Goal: Transaction & Acquisition: Book appointment/travel/reservation

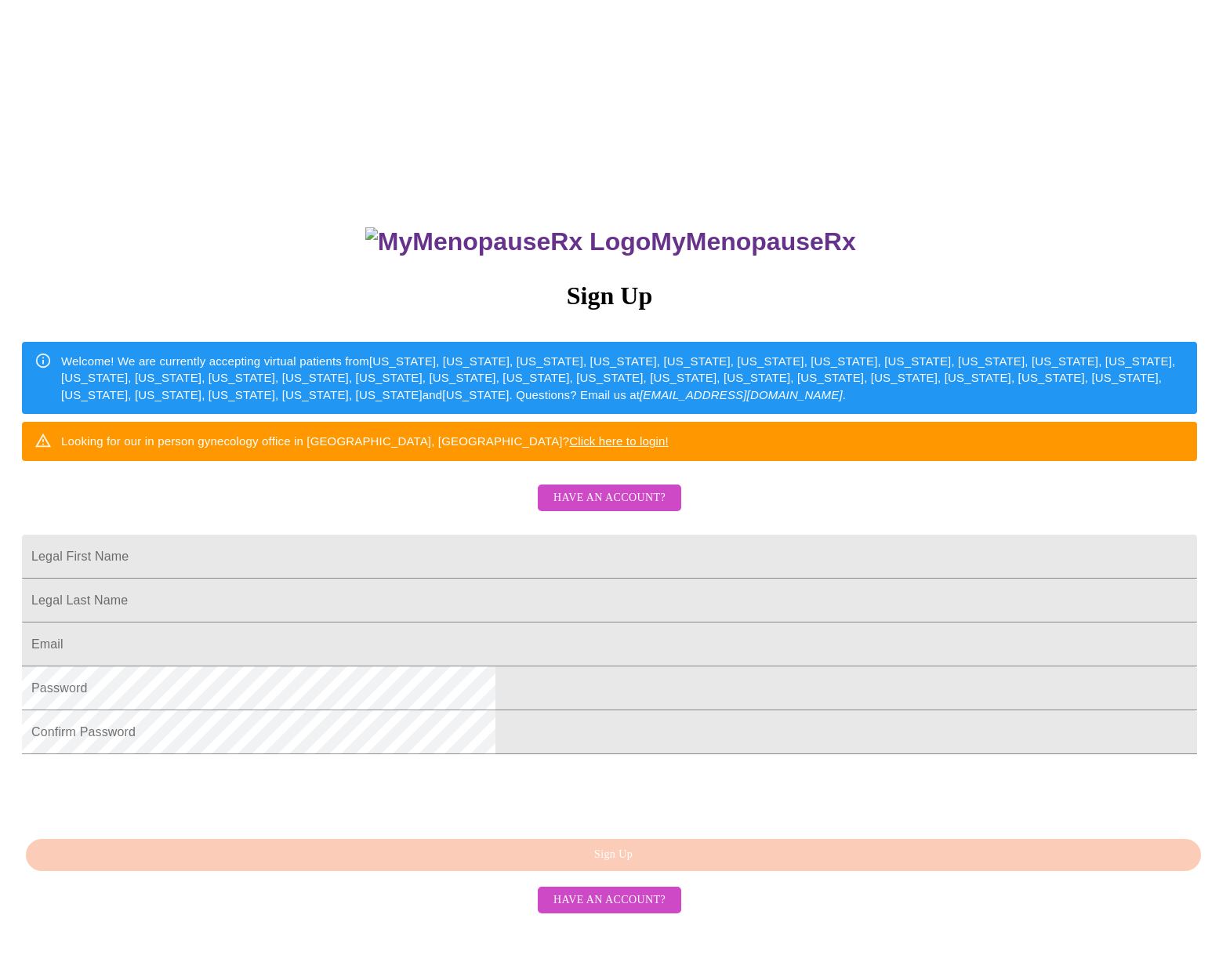
scroll to position [14, 0]
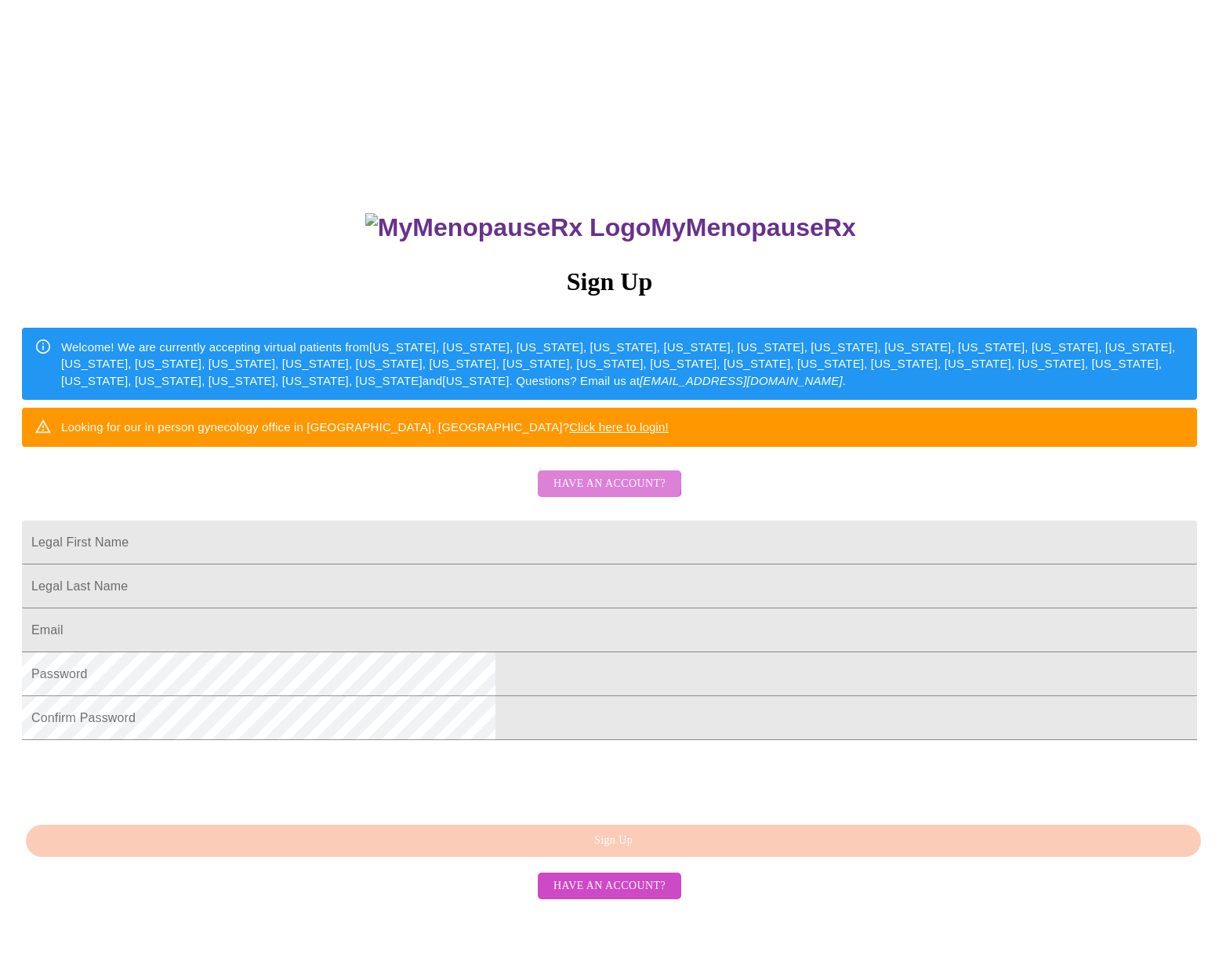
click at [609, 494] on span "Have an account?" at bounding box center [609, 485] width 112 height 20
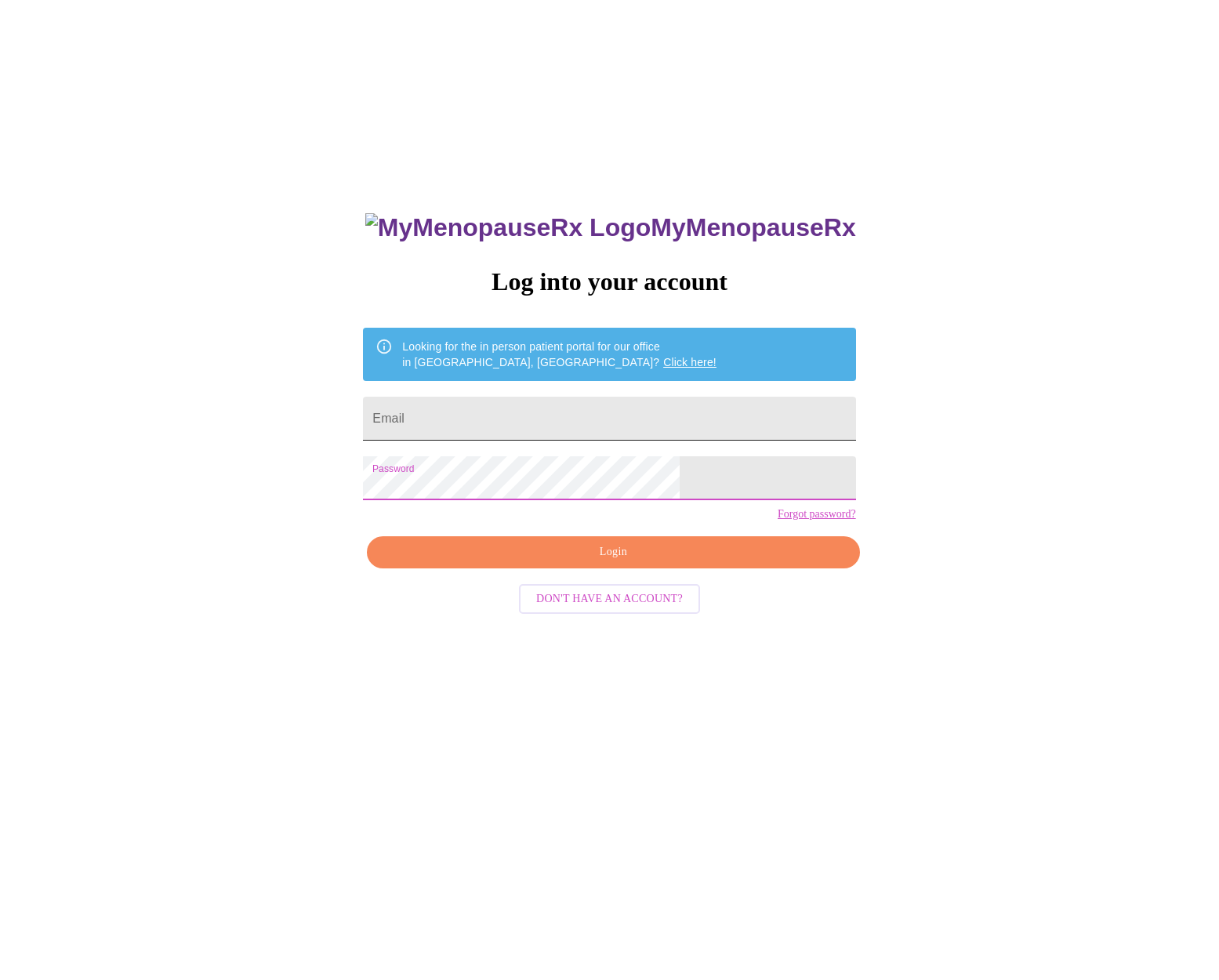
click at [538, 421] on input "Email" at bounding box center [609, 419] width 493 height 44
type input "kaitutrani@gmail.com"
click at [605, 569] on button "Login" at bounding box center [614, 552] width 493 height 32
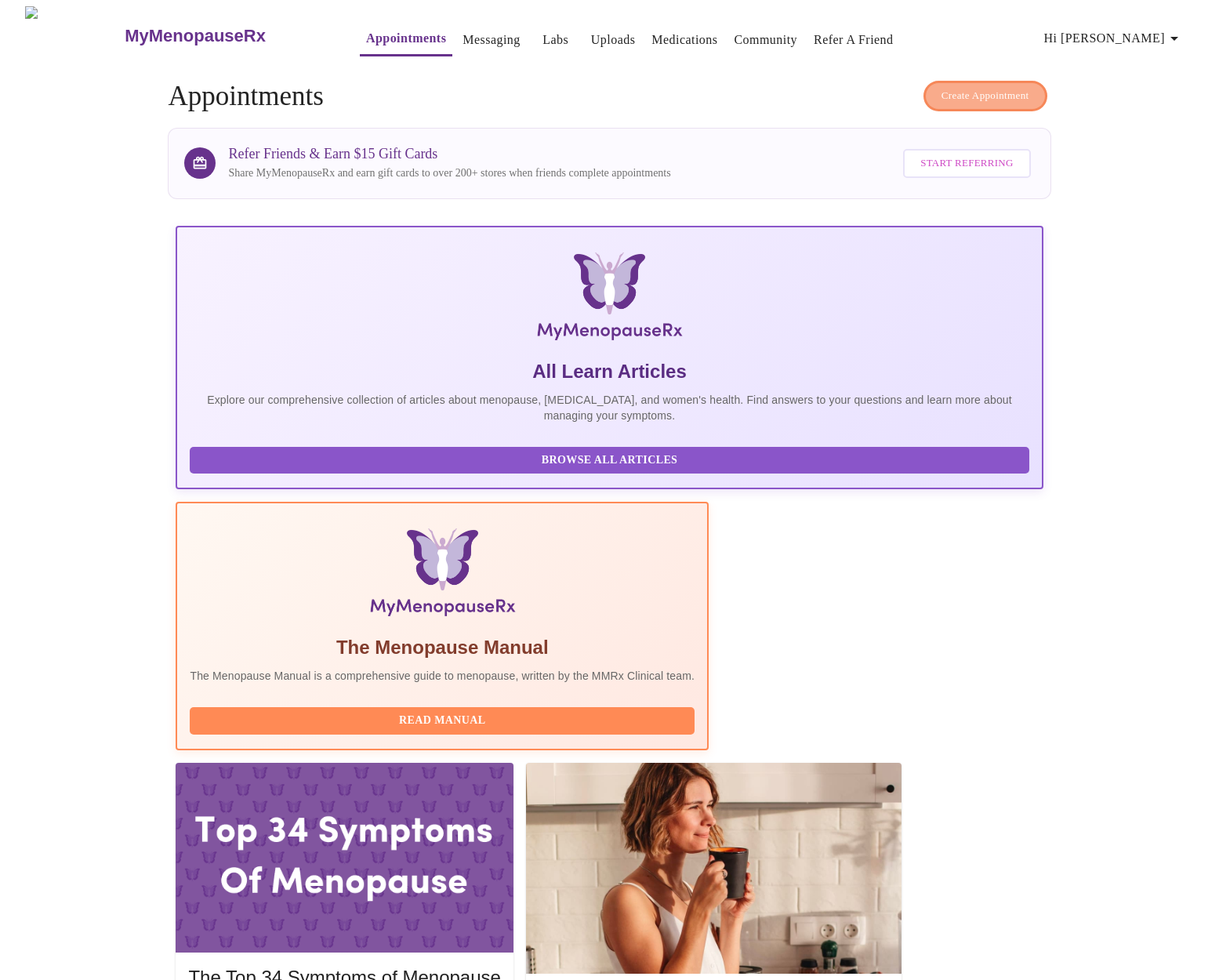
click at [987, 91] on span "Create Appointment" at bounding box center [984, 96] width 88 height 18
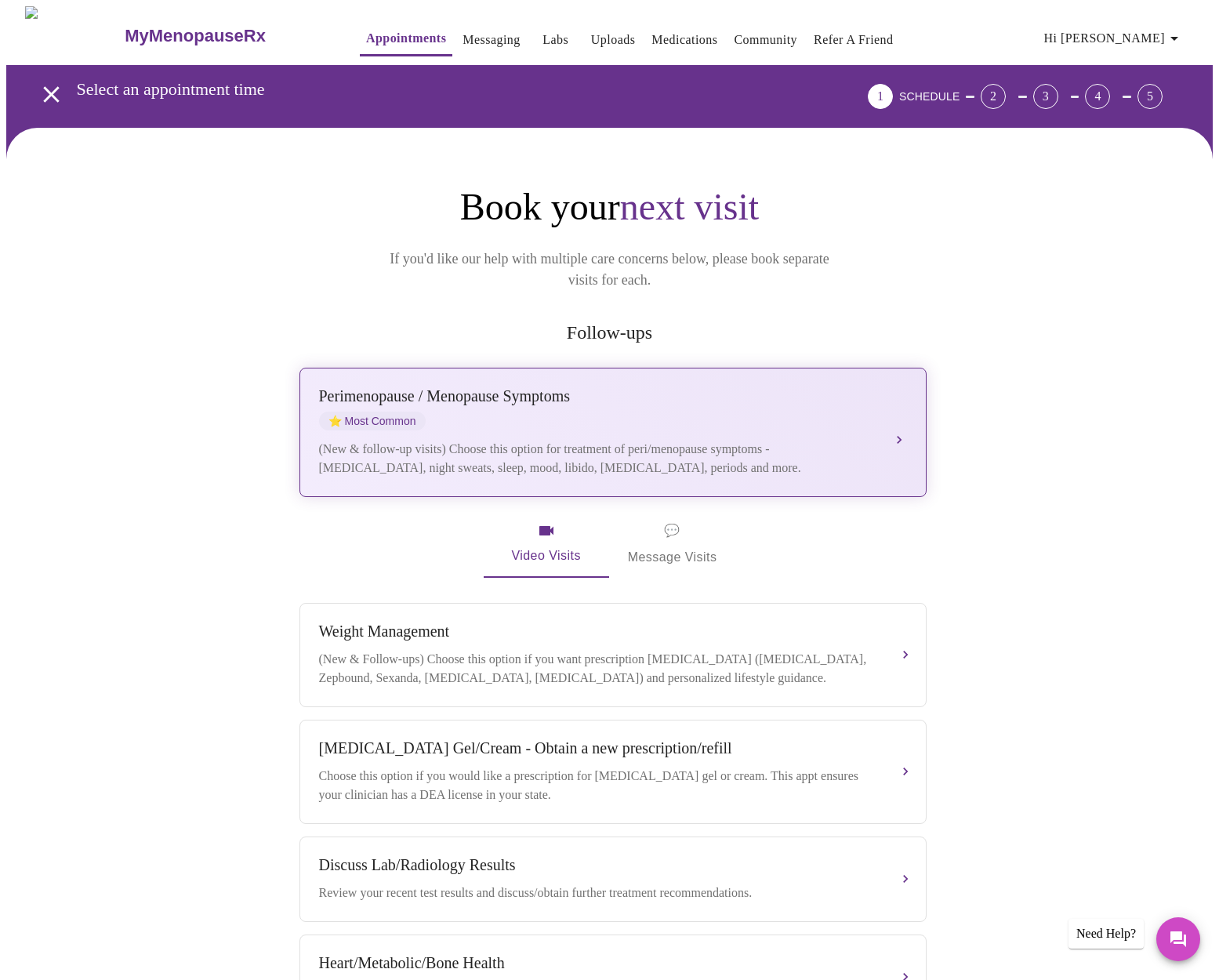
click at [697, 398] on div "Perimenopause / Menopause Symptoms ⭐ Most Common" at bounding box center [597, 409] width 557 height 43
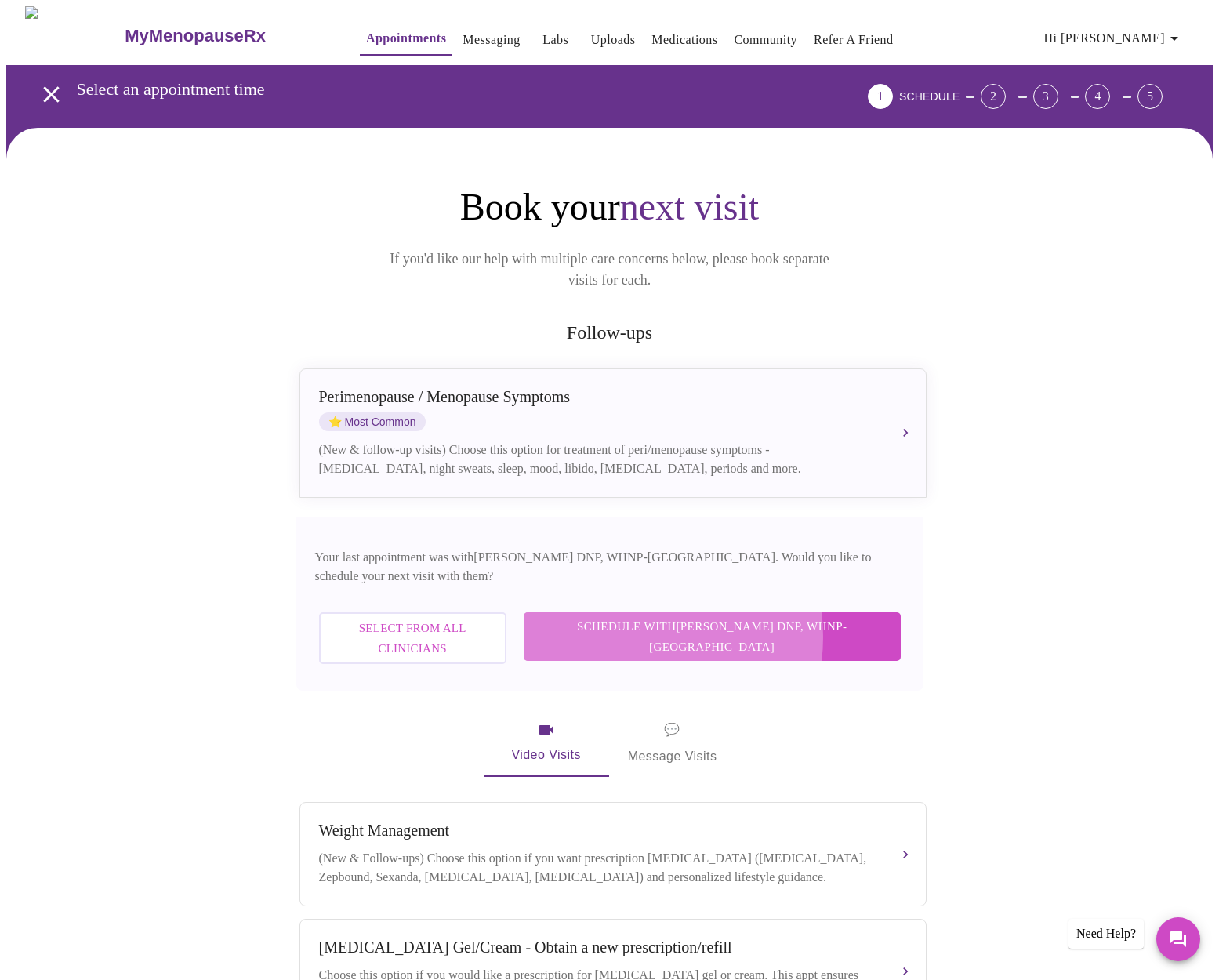
click at [700, 613] on button "Schedule with Laura Smith DNP, WHNP-BC" at bounding box center [712, 637] width 377 height 50
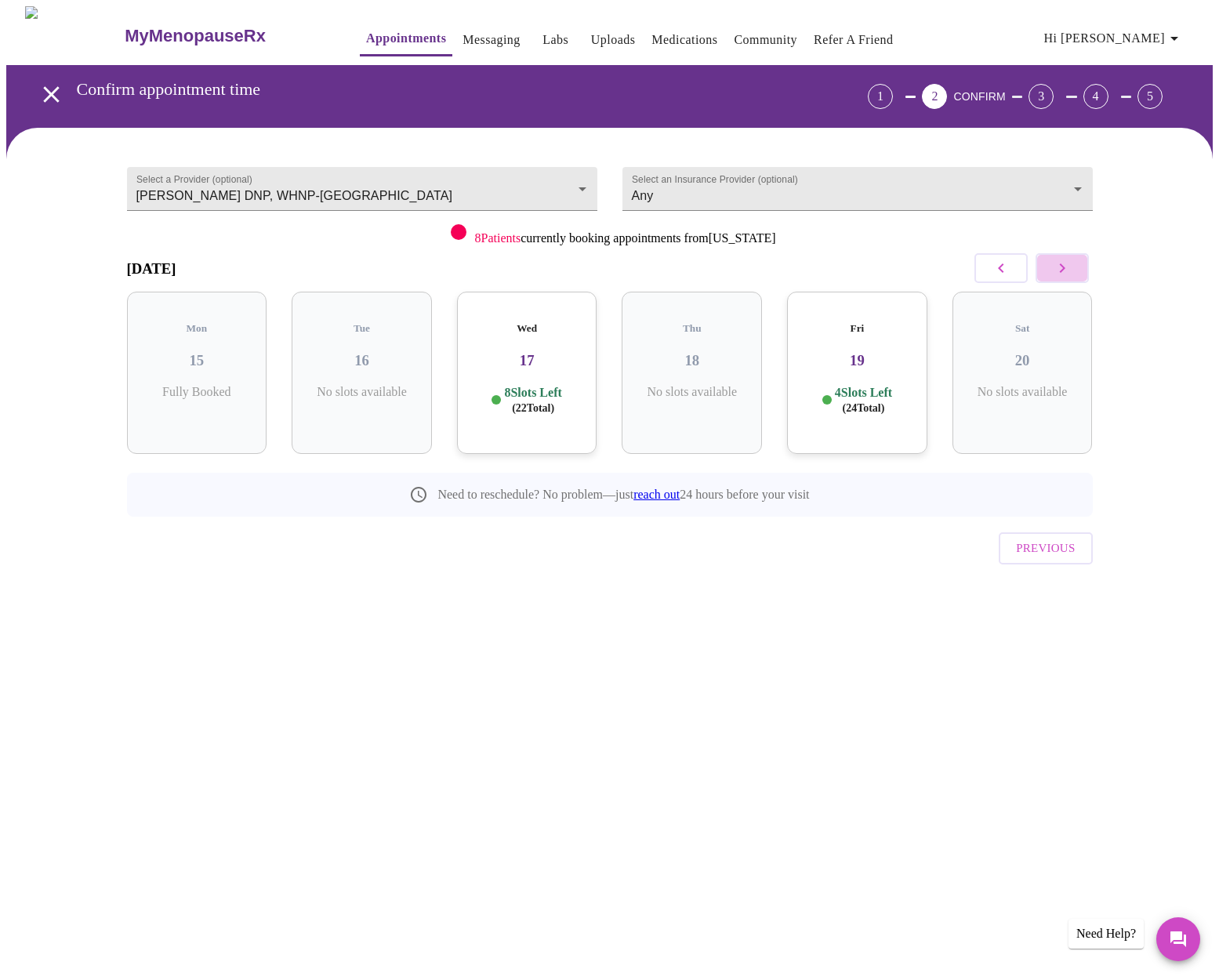
click at [1076, 276] on button "button" at bounding box center [1062, 268] width 53 height 30
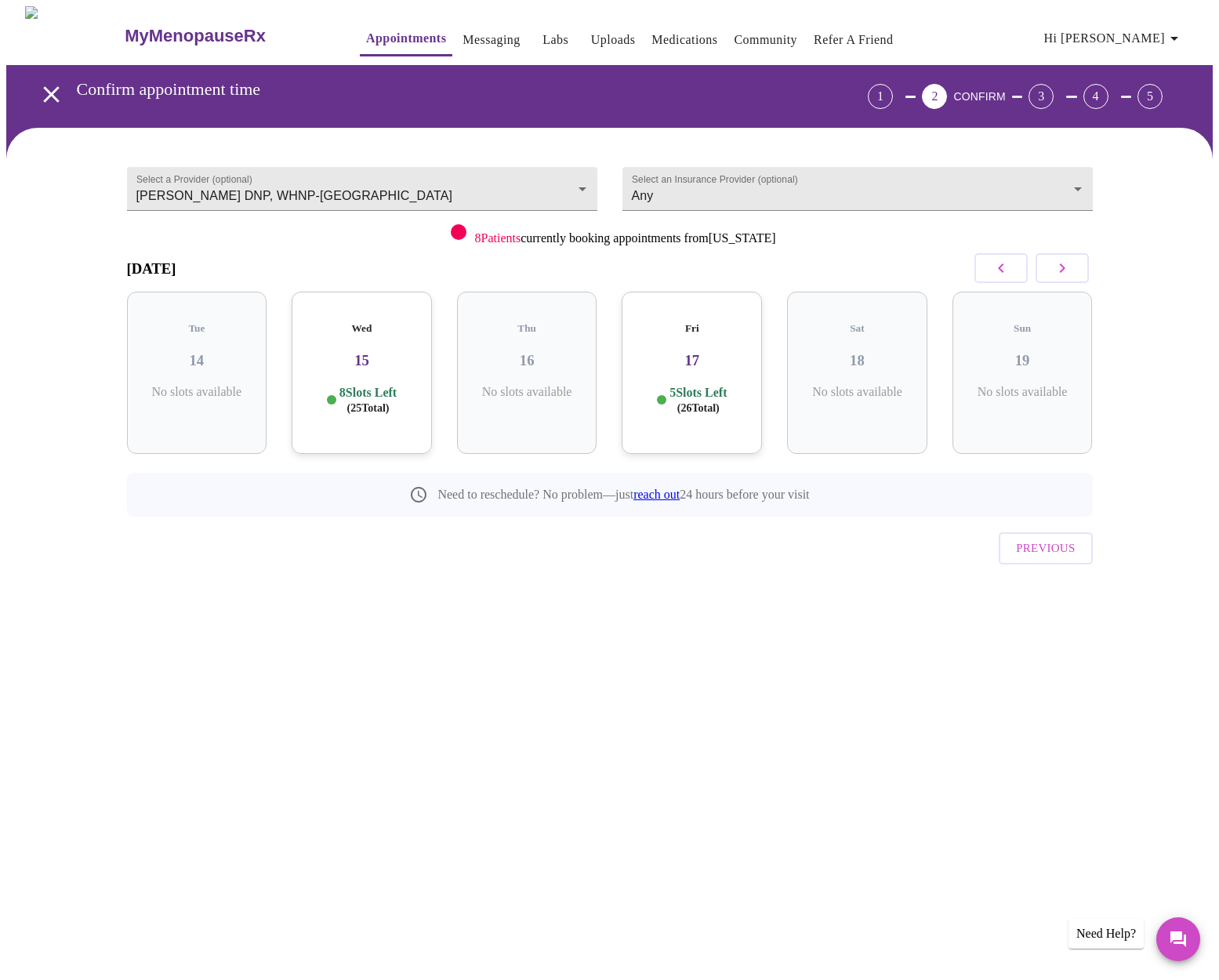
click at [1076, 276] on button "button" at bounding box center [1062, 268] width 53 height 30
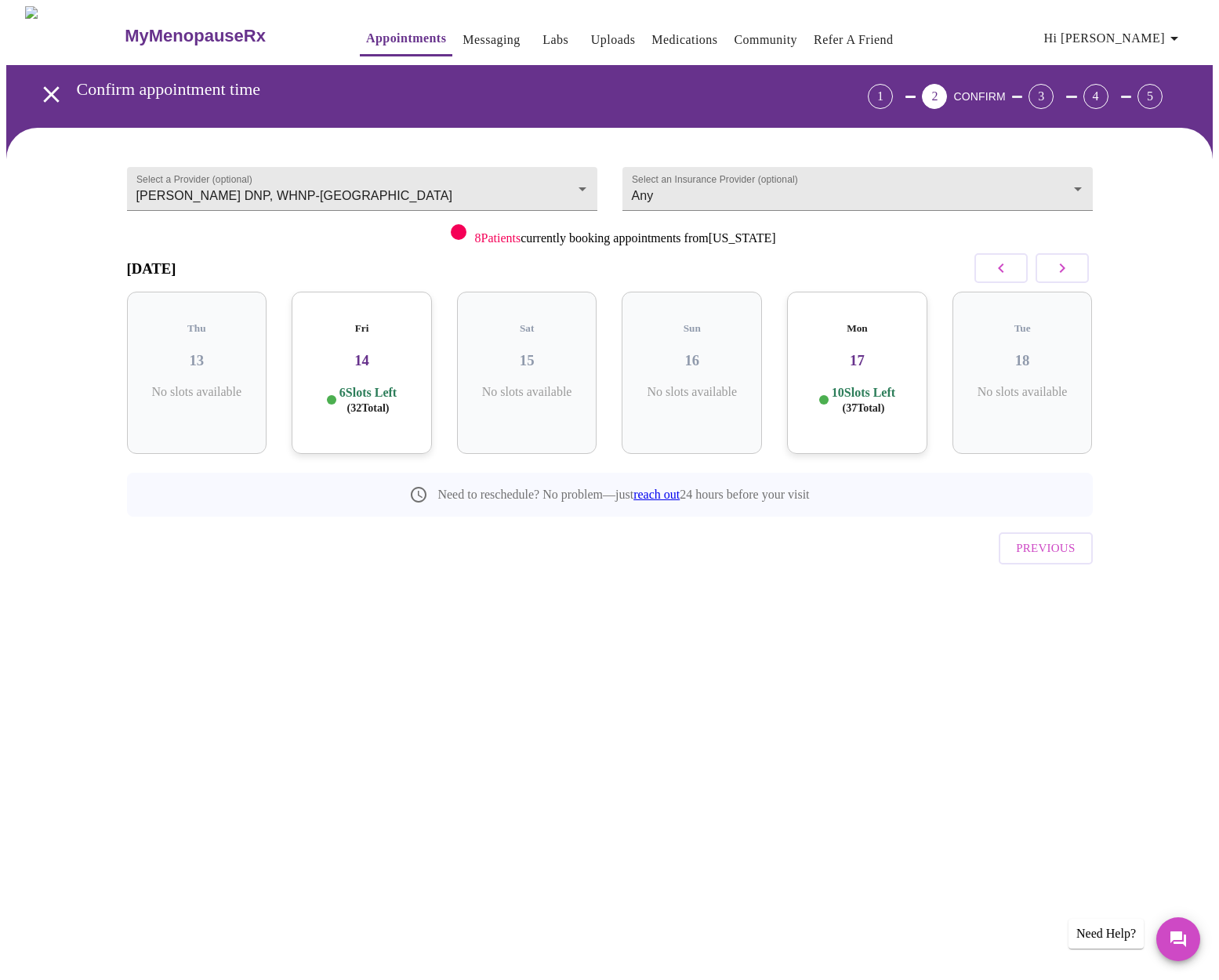
click at [840, 352] on h3 "17" at bounding box center [857, 360] width 115 height 17
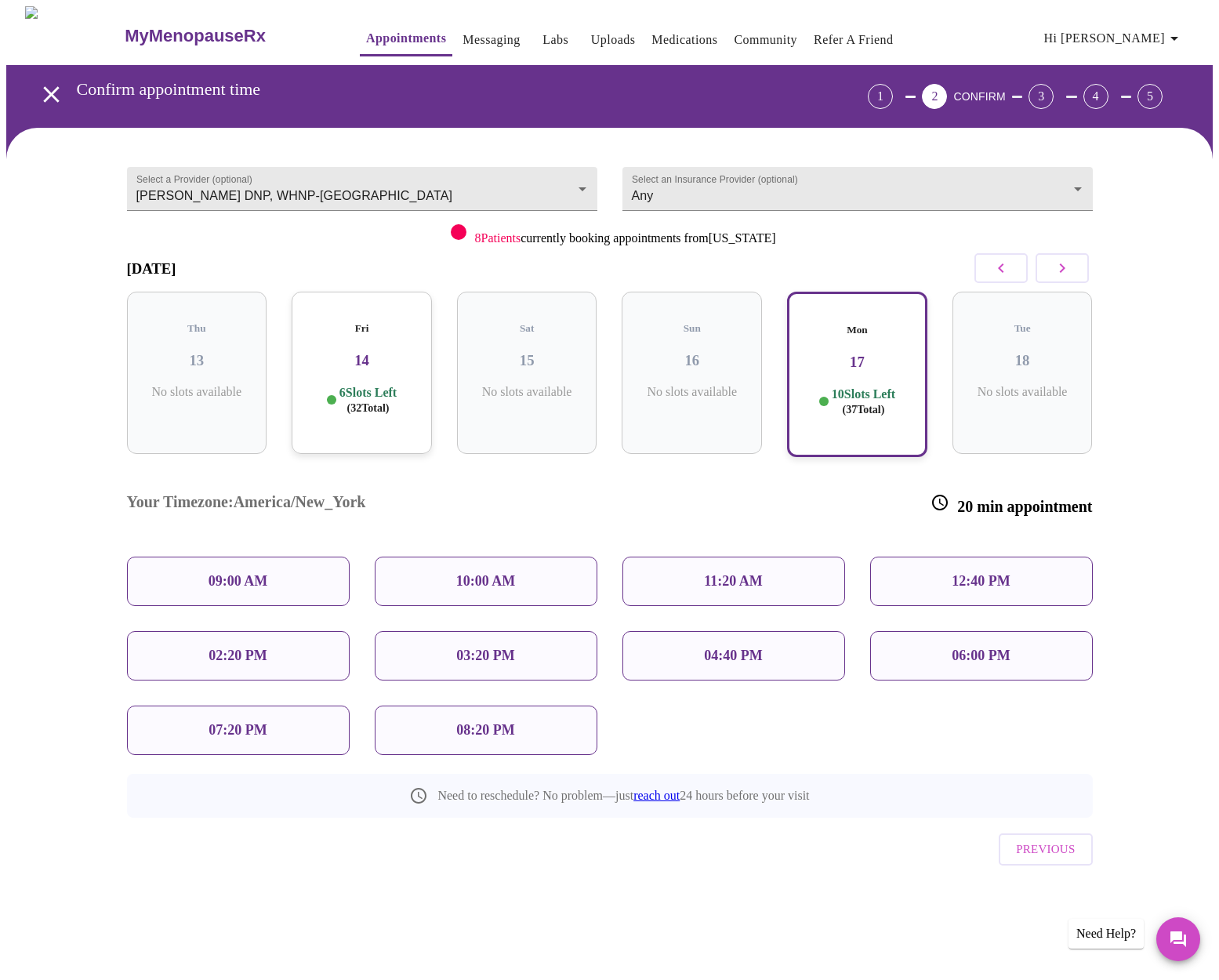
click at [452, 557] on div "10:00 AM" at bounding box center [485, 581] width 223 height 50
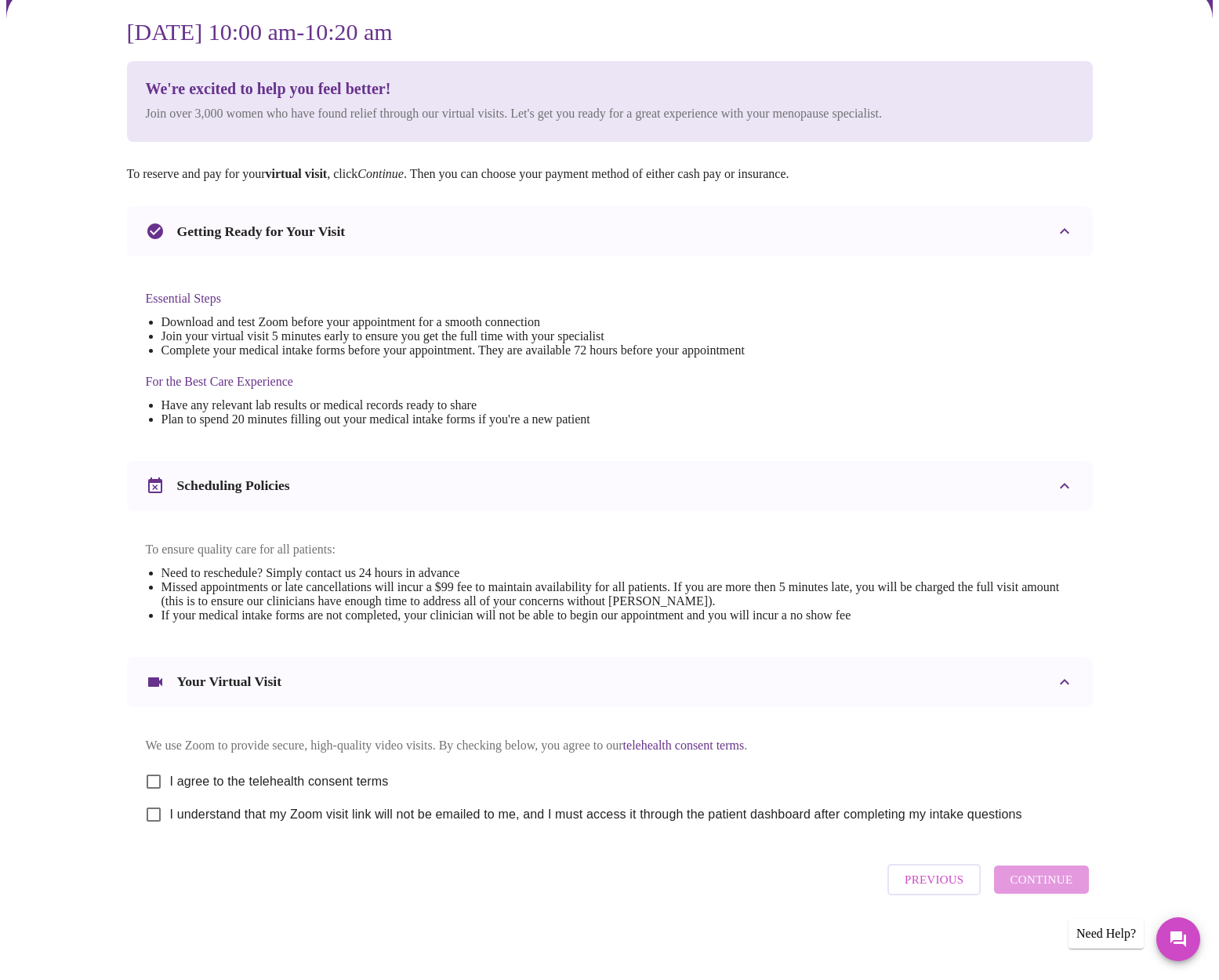
scroll to position [156, 0]
click at [158, 773] on input "I agree to the telehealth consent terms" at bounding box center [153, 781] width 32 height 32
checkbox input "true"
click at [156, 818] on input "I understand that my Zoom visit link will not be emailed to me, and I must acce…" at bounding box center [153, 814] width 32 height 32
checkbox input "true"
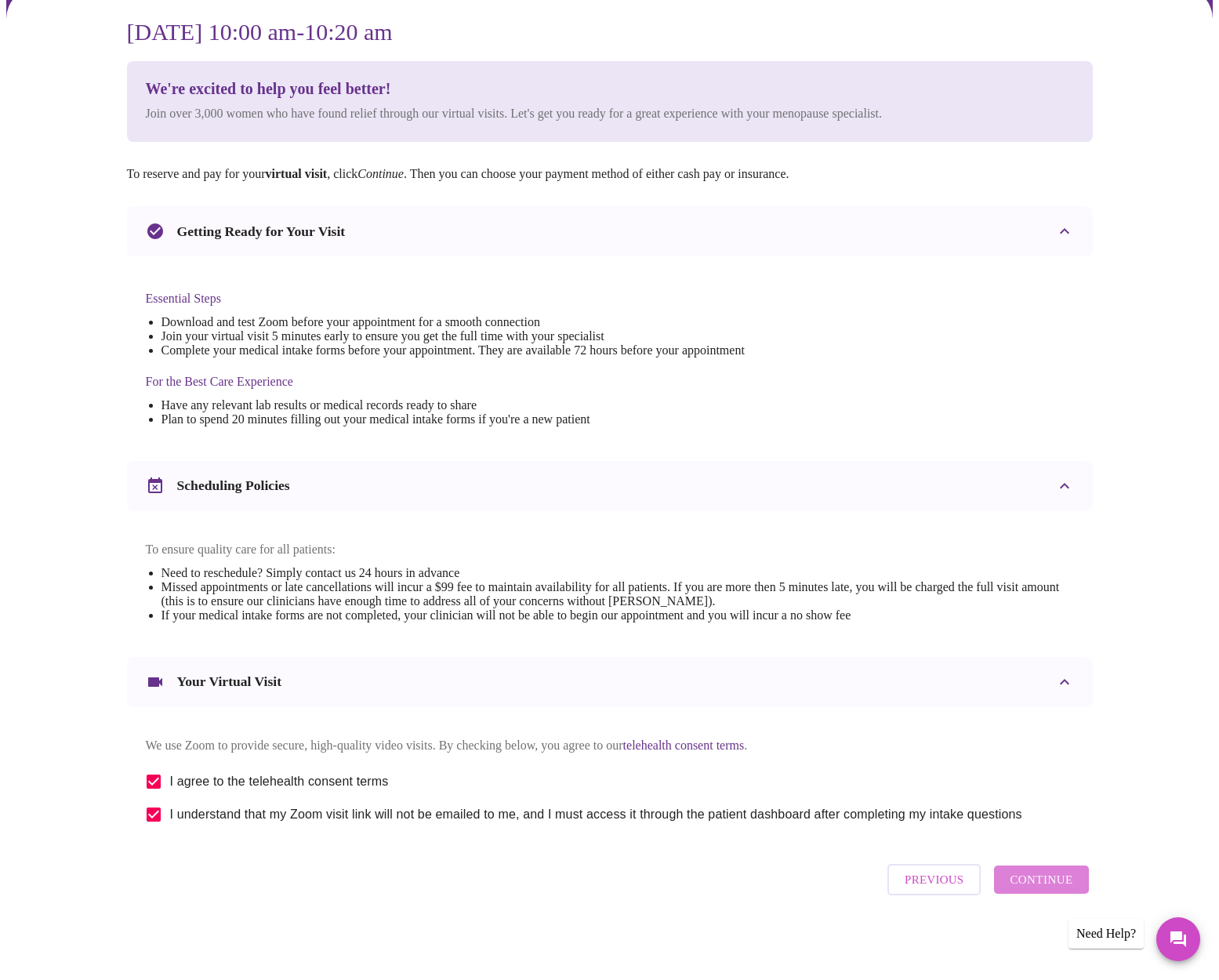
click at [1079, 891] on button "Continue" at bounding box center [1041, 879] width 94 height 28
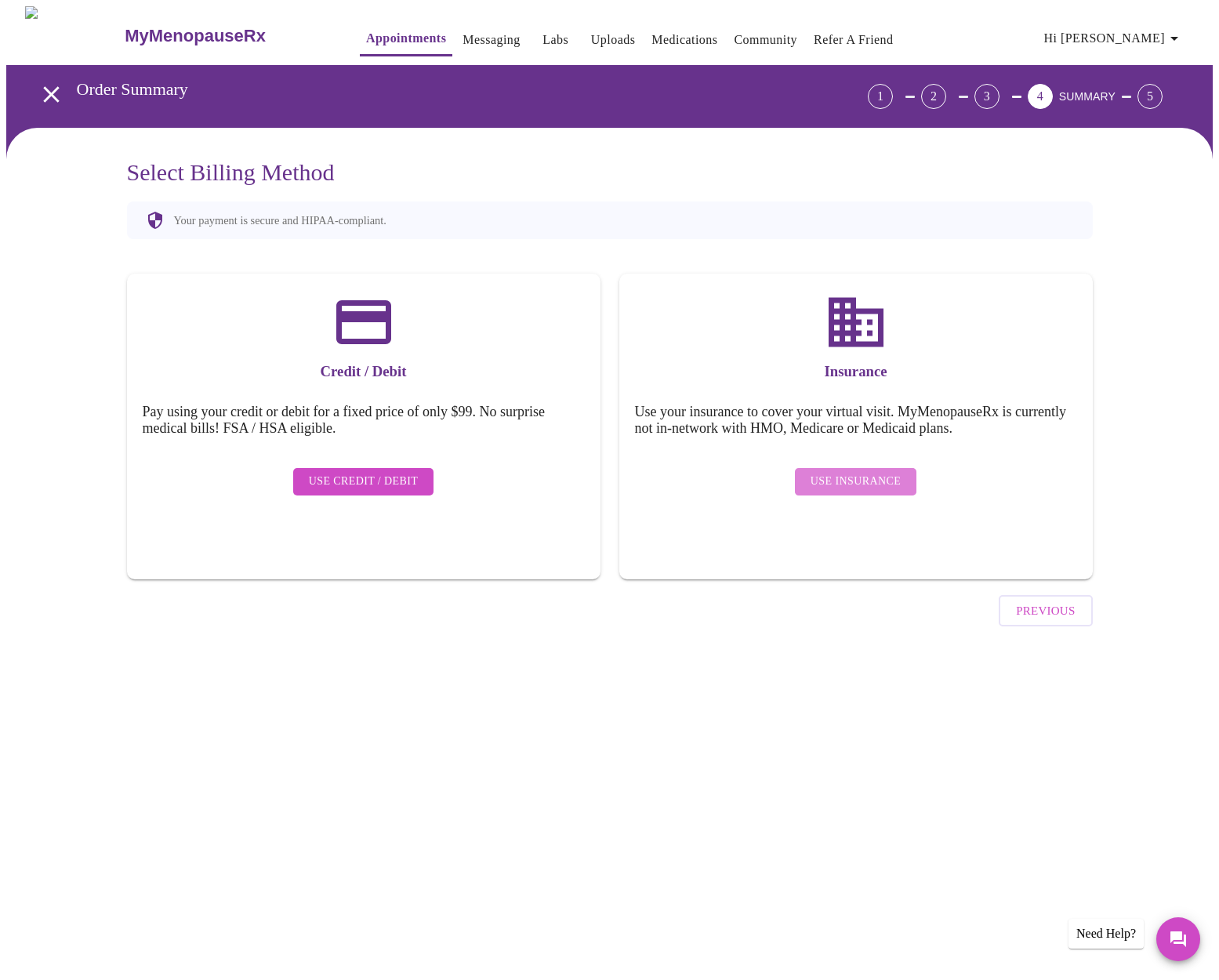
click at [890, 475] on span "Use Insurance" at bounding box center [855, 482] width 90 height 20
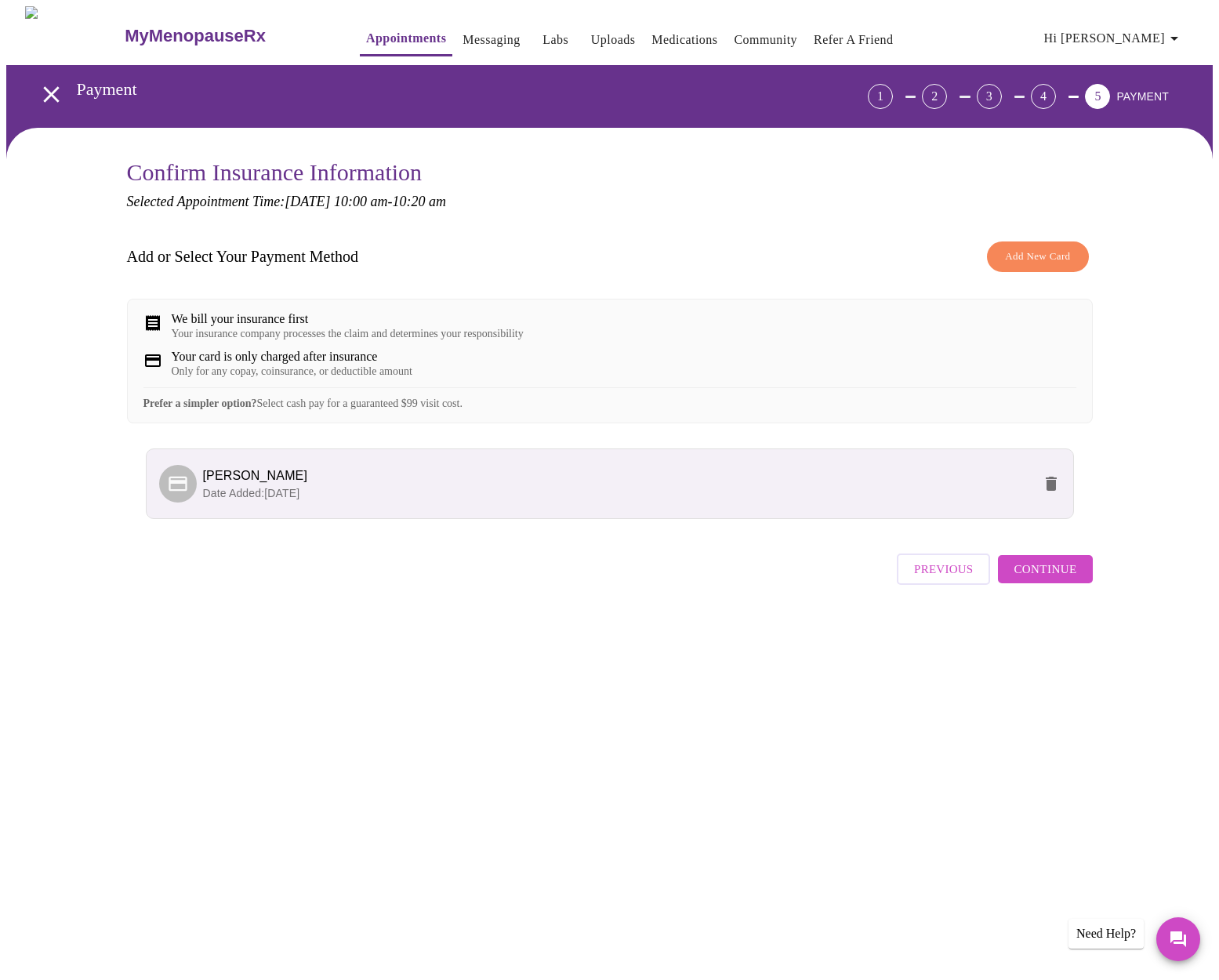
click at [1063, 579] on span "Continue" at bounding box center [1045, 569] width 63 height 21
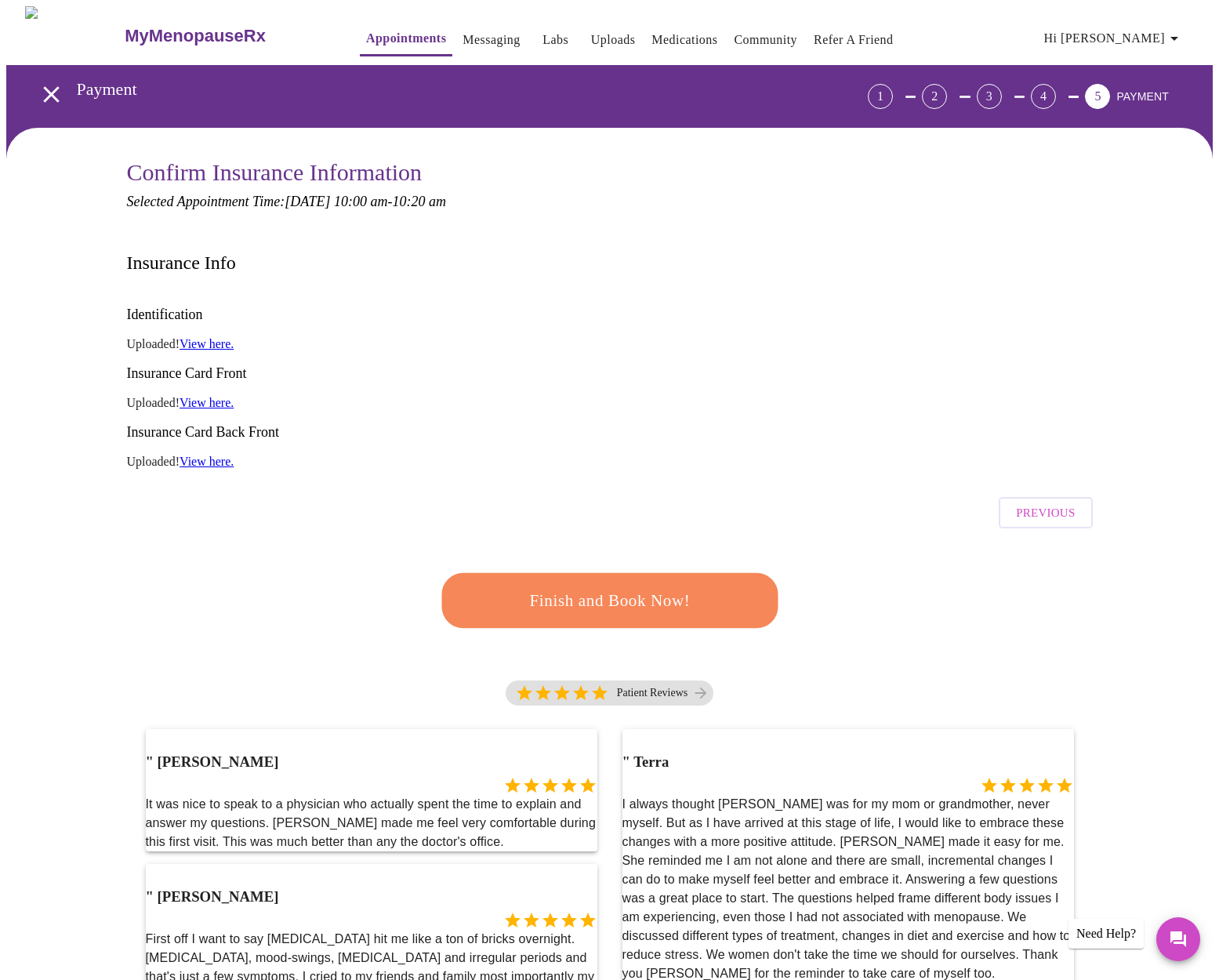
click at [655, 586] on span "Finish and Book Now!" at bounding box center [609, 601] width 302 height 31
